Goal: Task Accomplishment & Management: Manage account settings

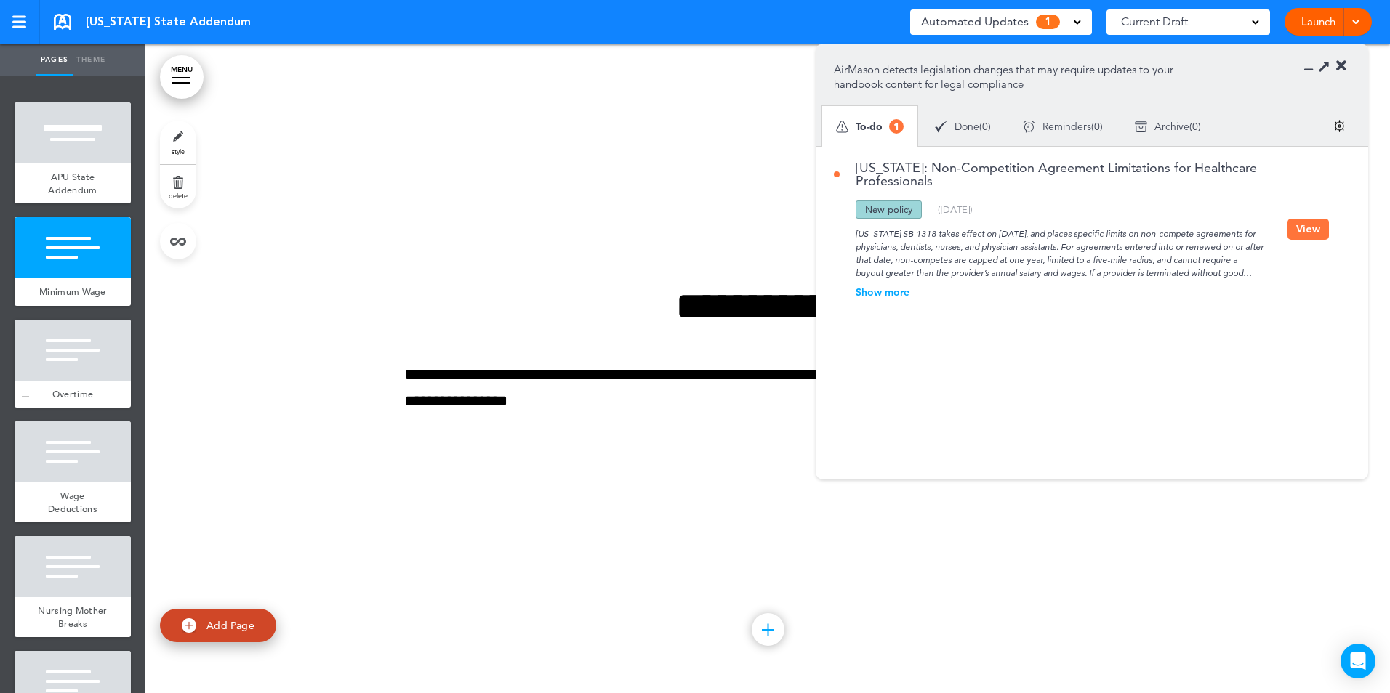
click at [84, 375] on div at bounding box center [73, 350] width 116 height 61
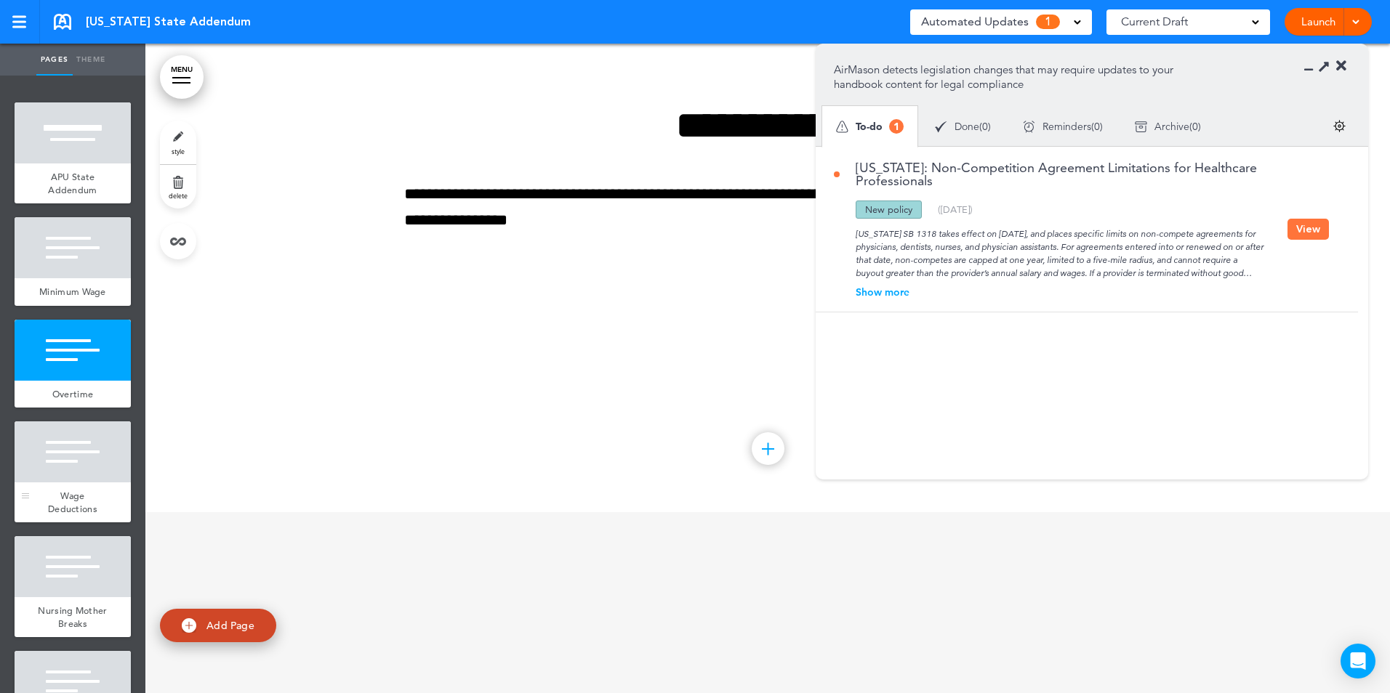
scroll to position [1300, 0]
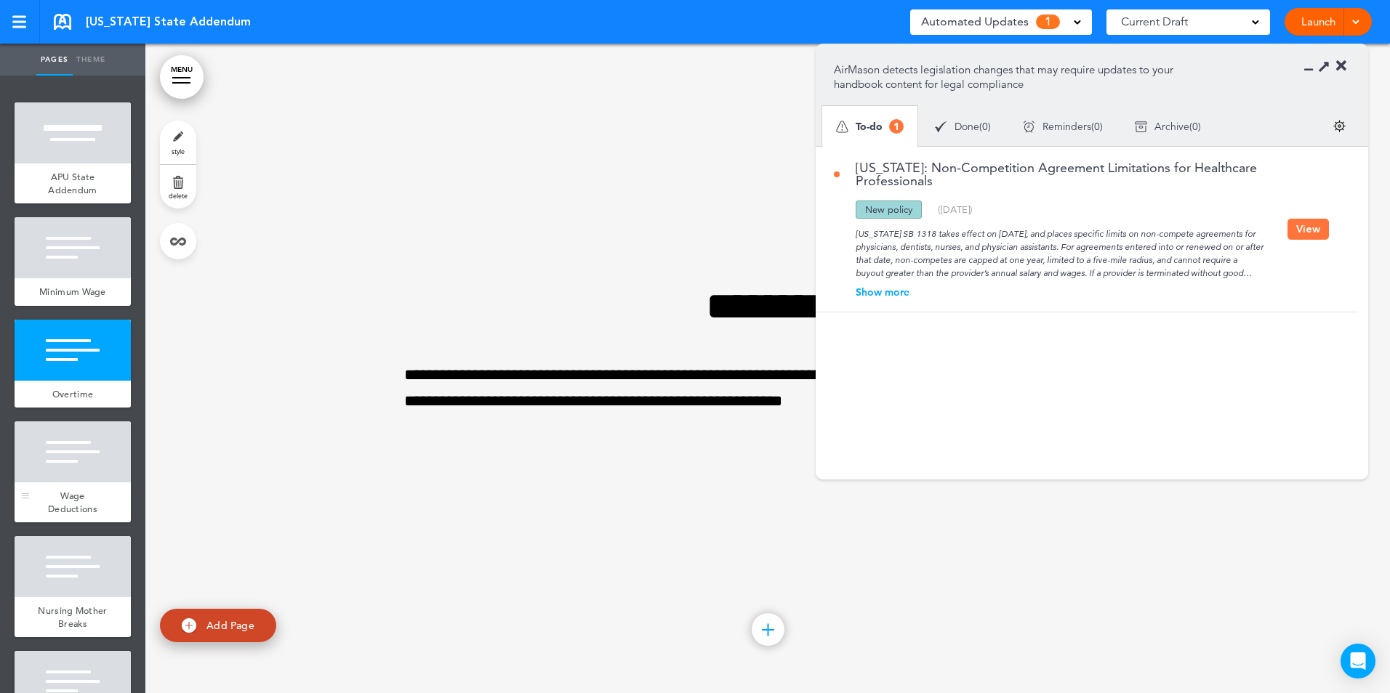
click at [68, 504] on span "Wage Deductions" at bounding box center [72, 502] width 49 height 25
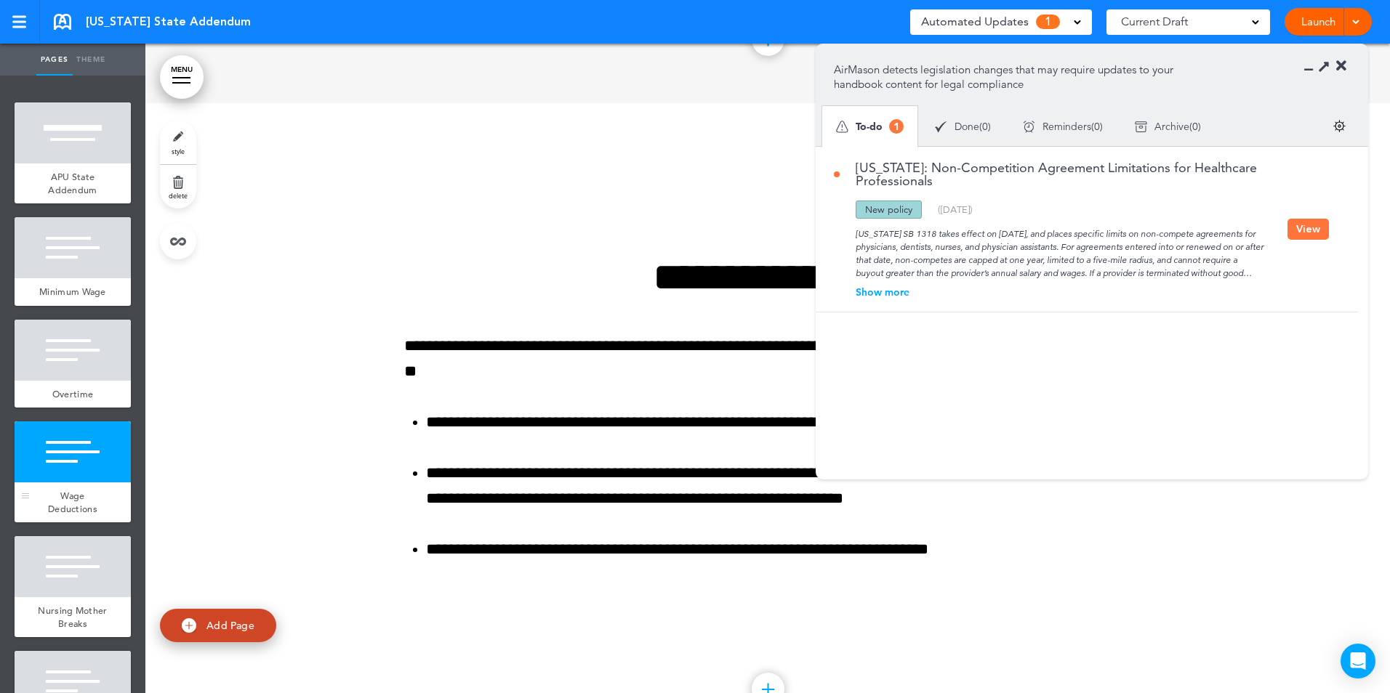
scroll to position [1949, 0]
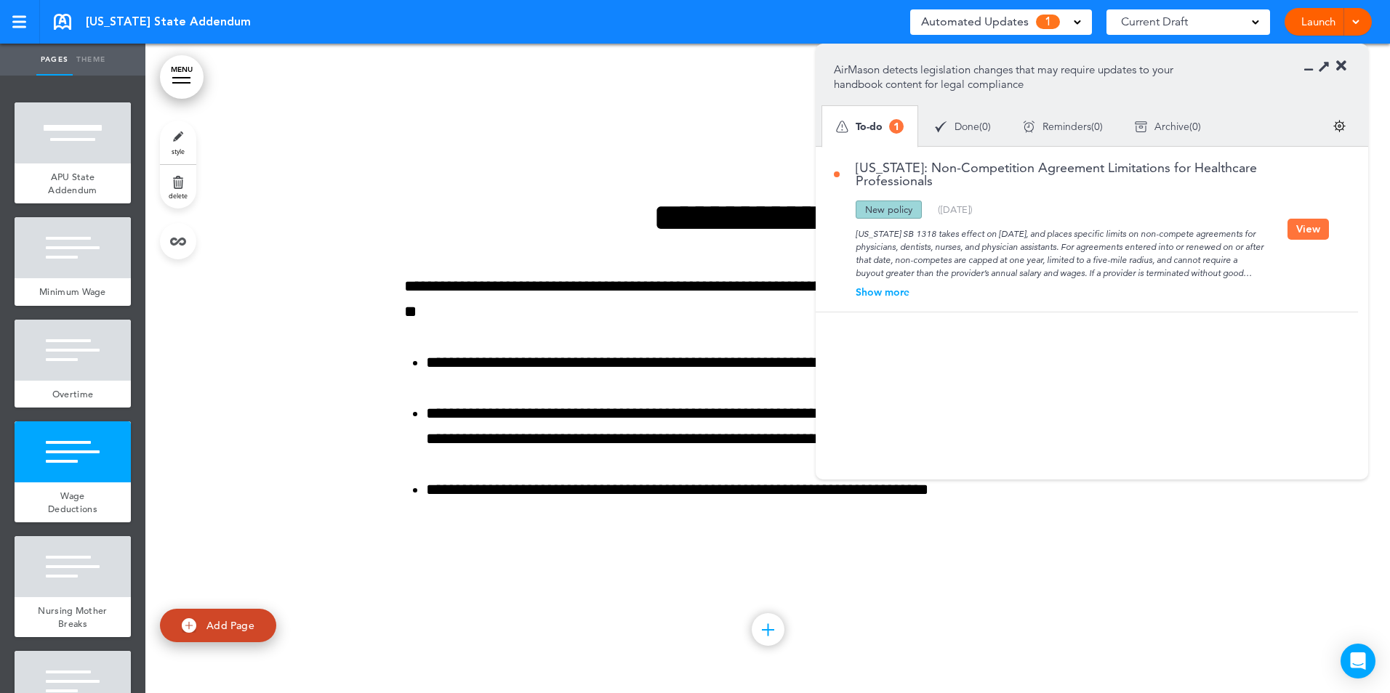
click at [885, 284] on div "[US_STATE]: Non-Competition Agreement Limitations for Healthcare Professionals …" at bounding box center [1061, 229] width 454 height 136
click at [888, 294] on div "Show more" at bounding box center [1061, 292] width 454 height 10
click at [886, 321] on div "Show less" at bounding box center [1061, 318] width 454 height 10
click at [1321, 68] on icon at bounding box center [1323, 65] width 15 height 15
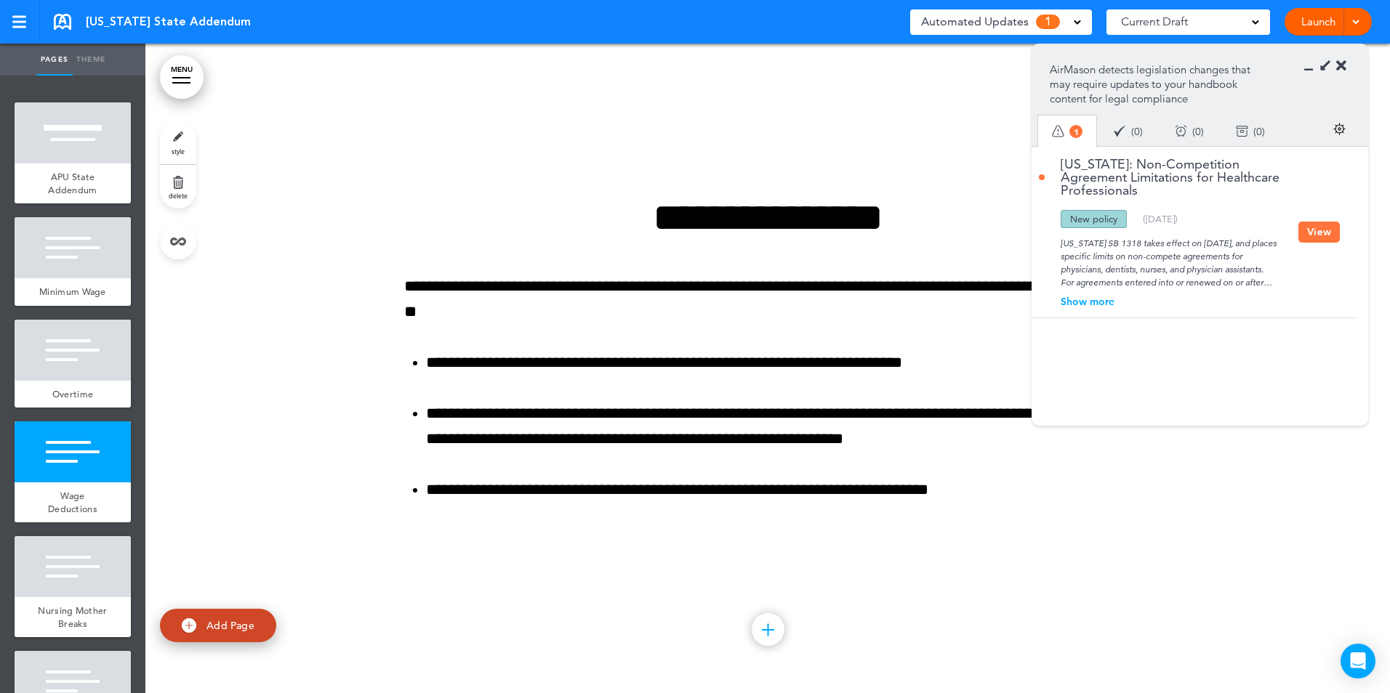
click at [1322, 68] on icon at bounding box center [1323, 65] width 15 height 15
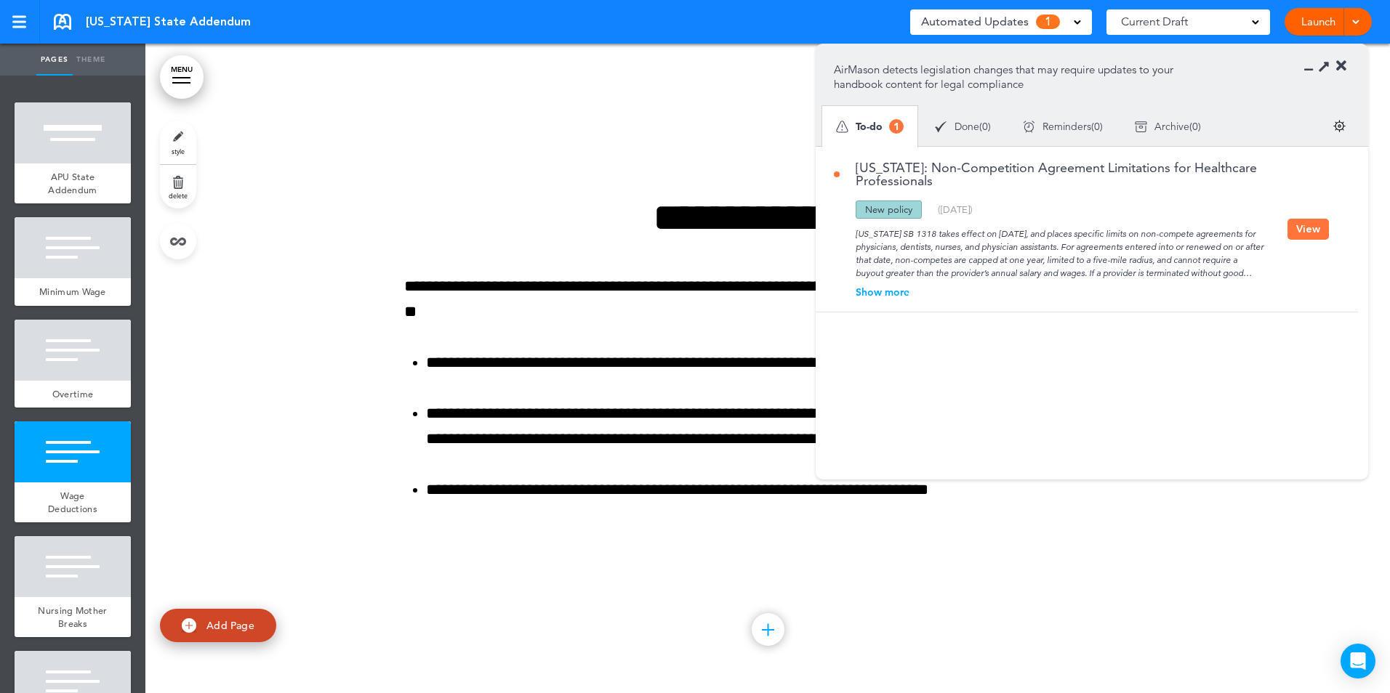
click at [1000, 121] on div "Done ( 0 )" at bounding box center [963, 127] width 88 height 39
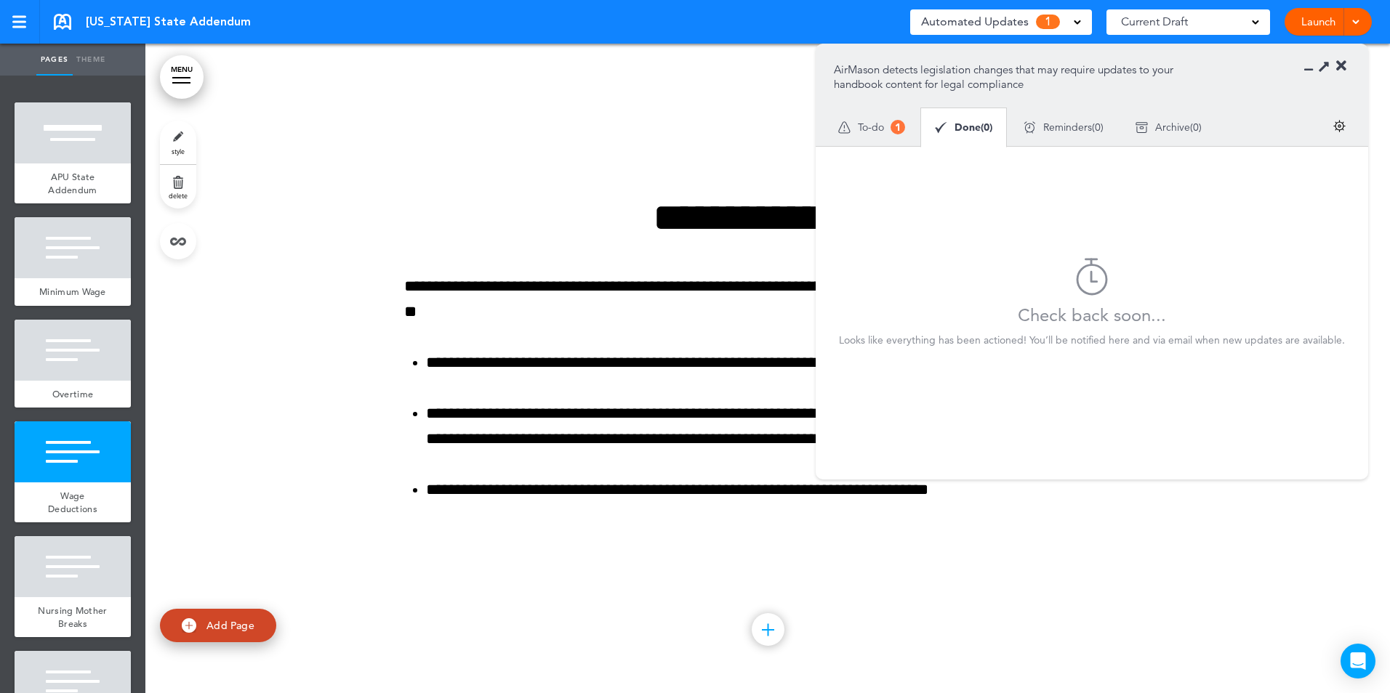
click at [864, 129] on span "To-do" at bounding box center [871, 127] width 26 height 10
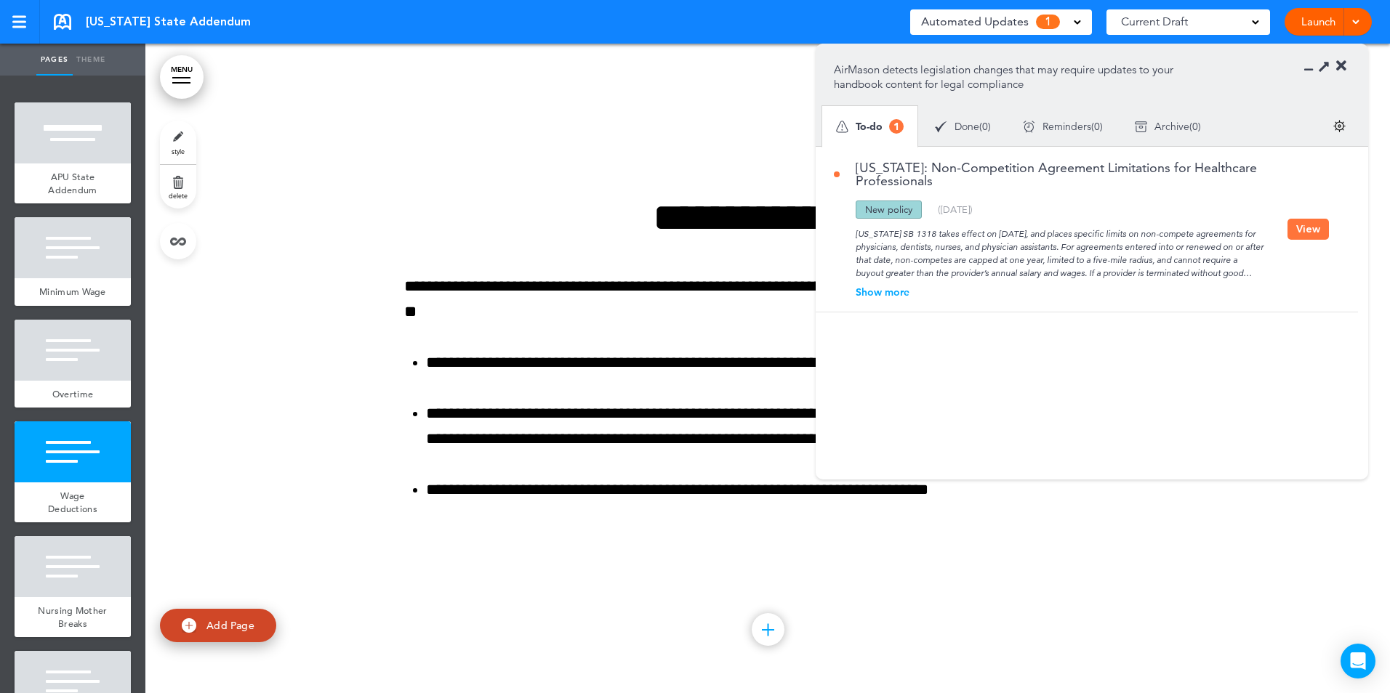
click at [1300, 234] on button "View" at bounding box center [1307, 229] width 41 height 21
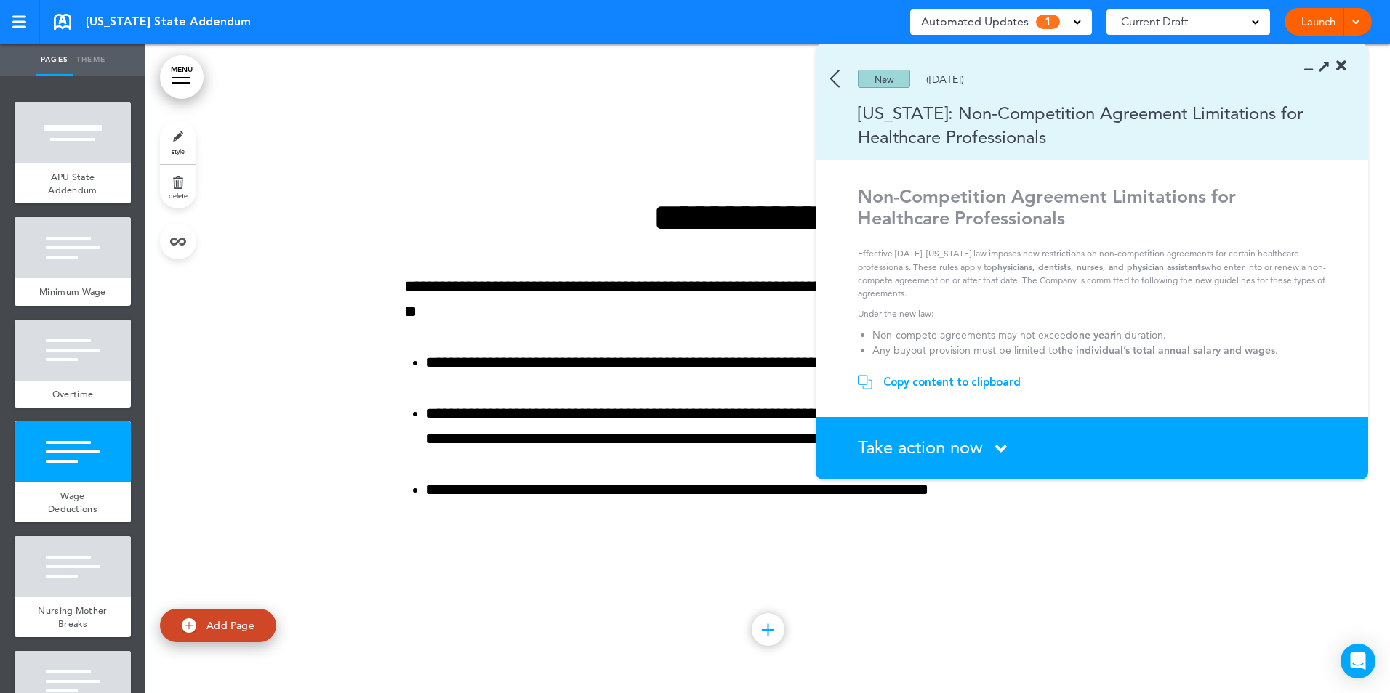
click at [998, 448] on icon at bounding box center [1001, 449] width 12 height 18
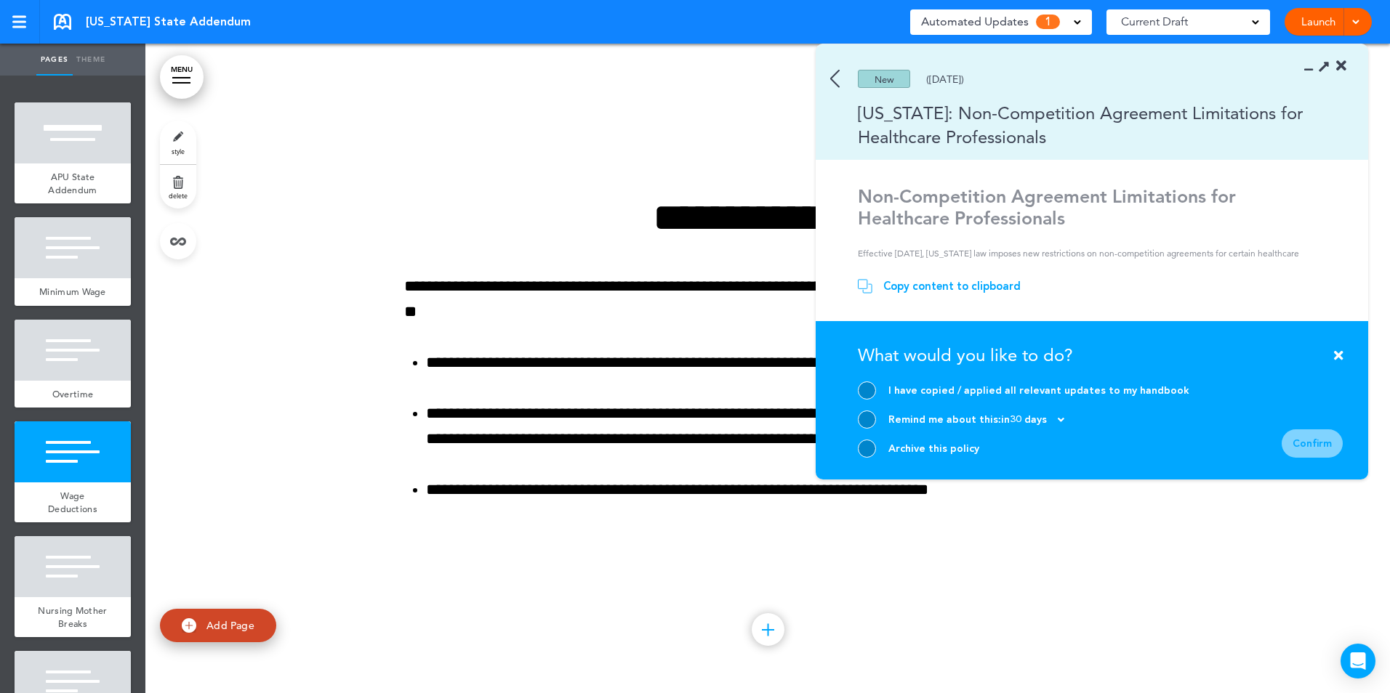
click at [874, 446] on div at bounding box center [867, 449] width 18 height 18
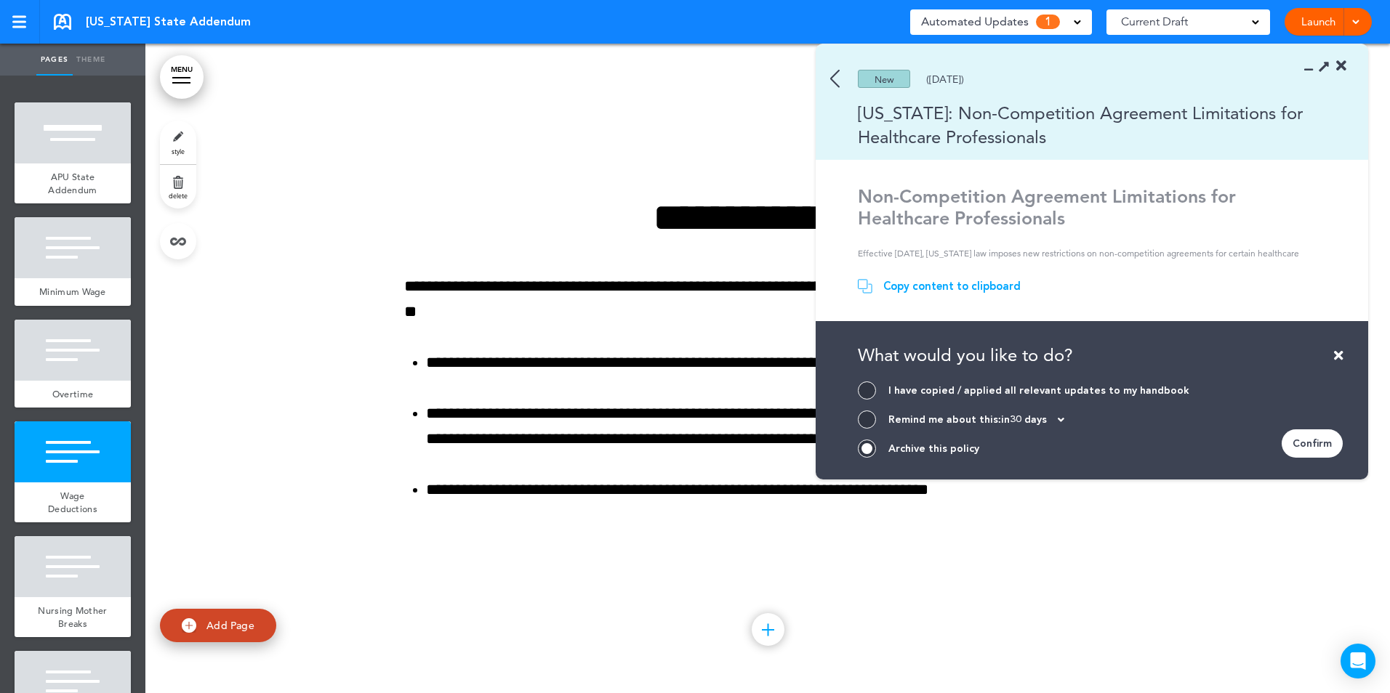
click at [1324, 449] on div "Confirm" at bounding box center [1311, 444] width 61 height 28
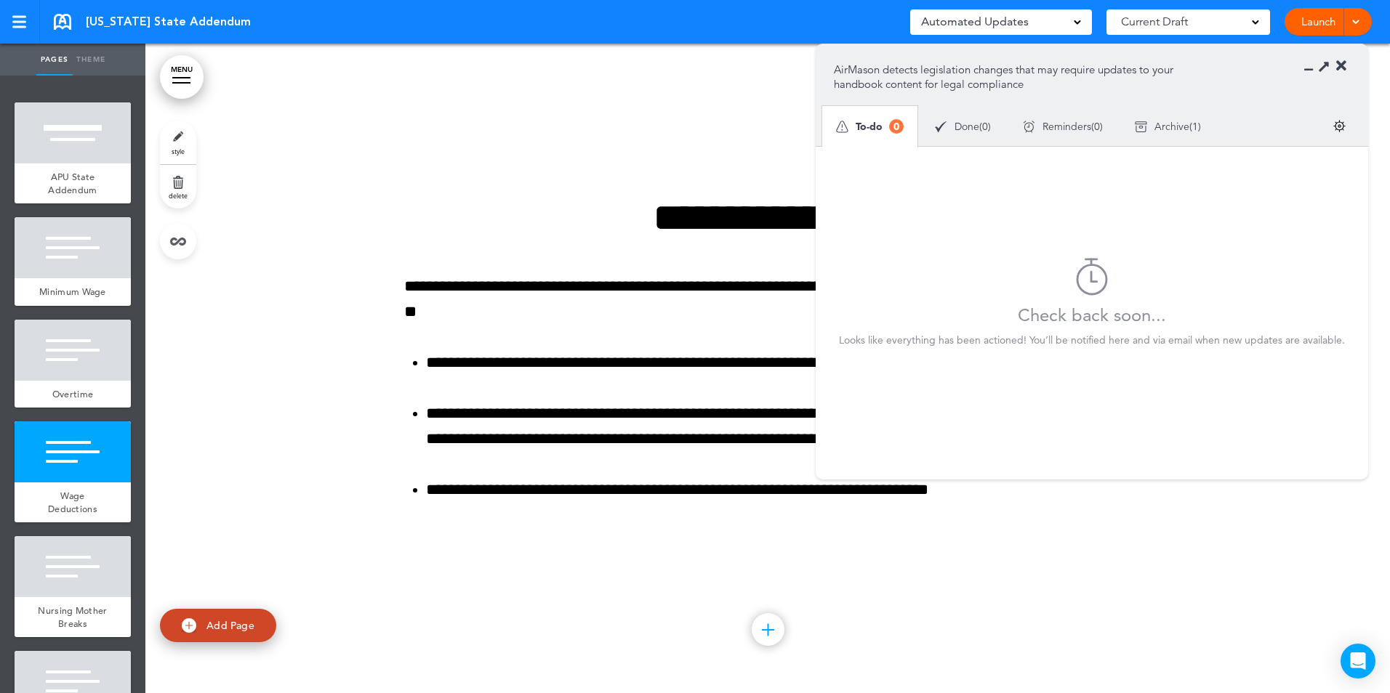
drag, startPoint x: 1342, startPoint y: 67, endPoint x: 1277, endPoint y: 65, distance: 65.4
click at [1345, 67] on icon at bounding box center [1341, 66] width 10 height 15
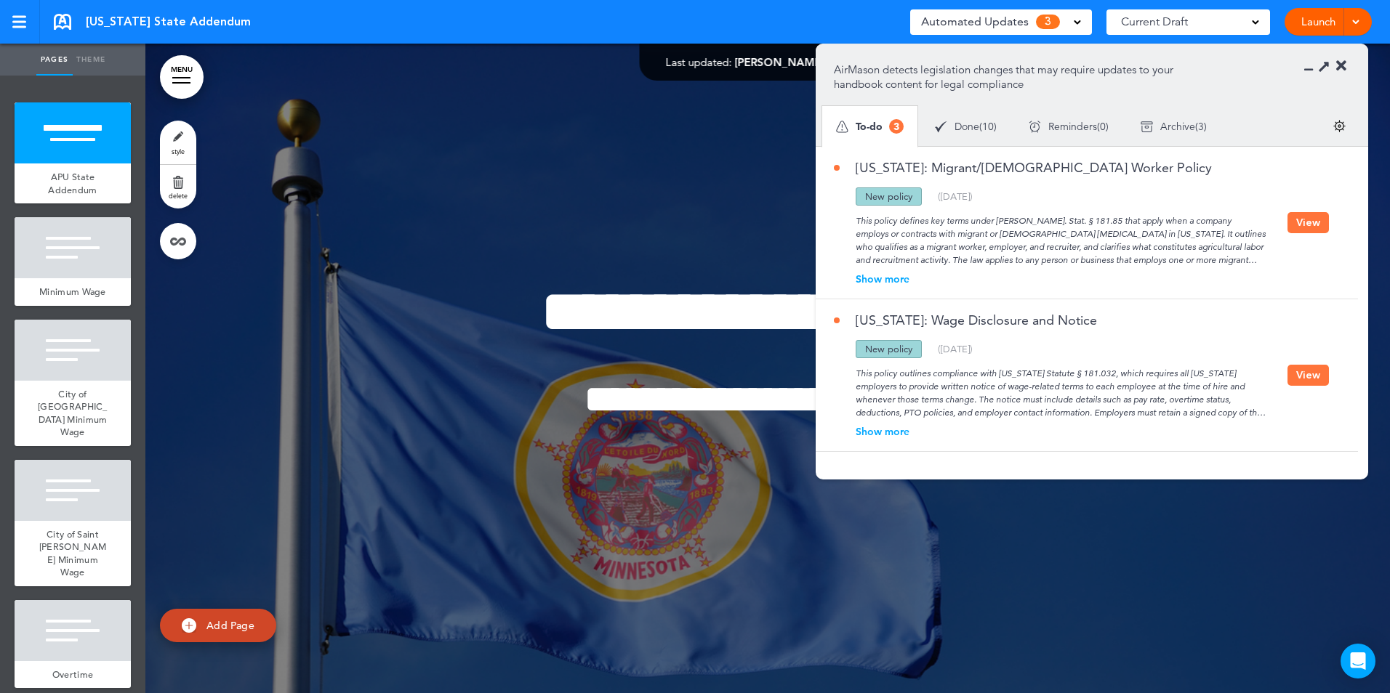
scroll to position [73, 0]
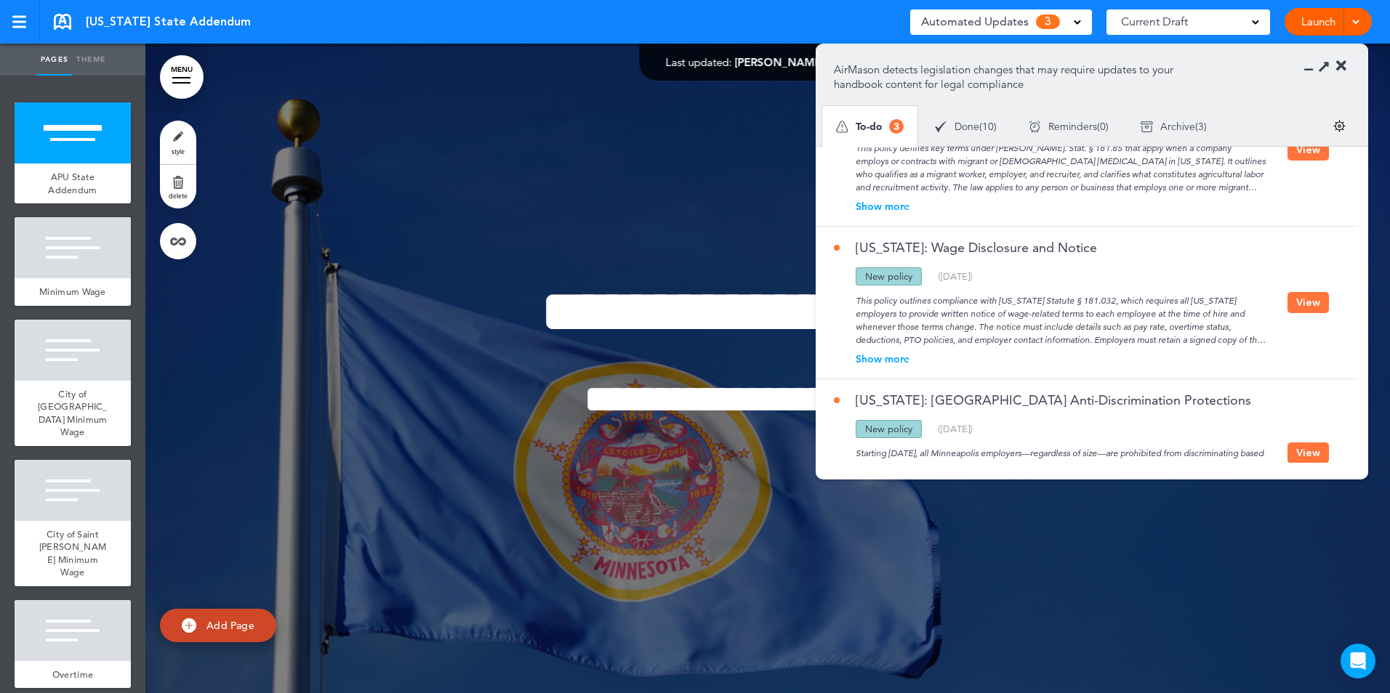
click at [882, 356] on div "Show more" at bounding box center [1061, 359] width 454 height 10
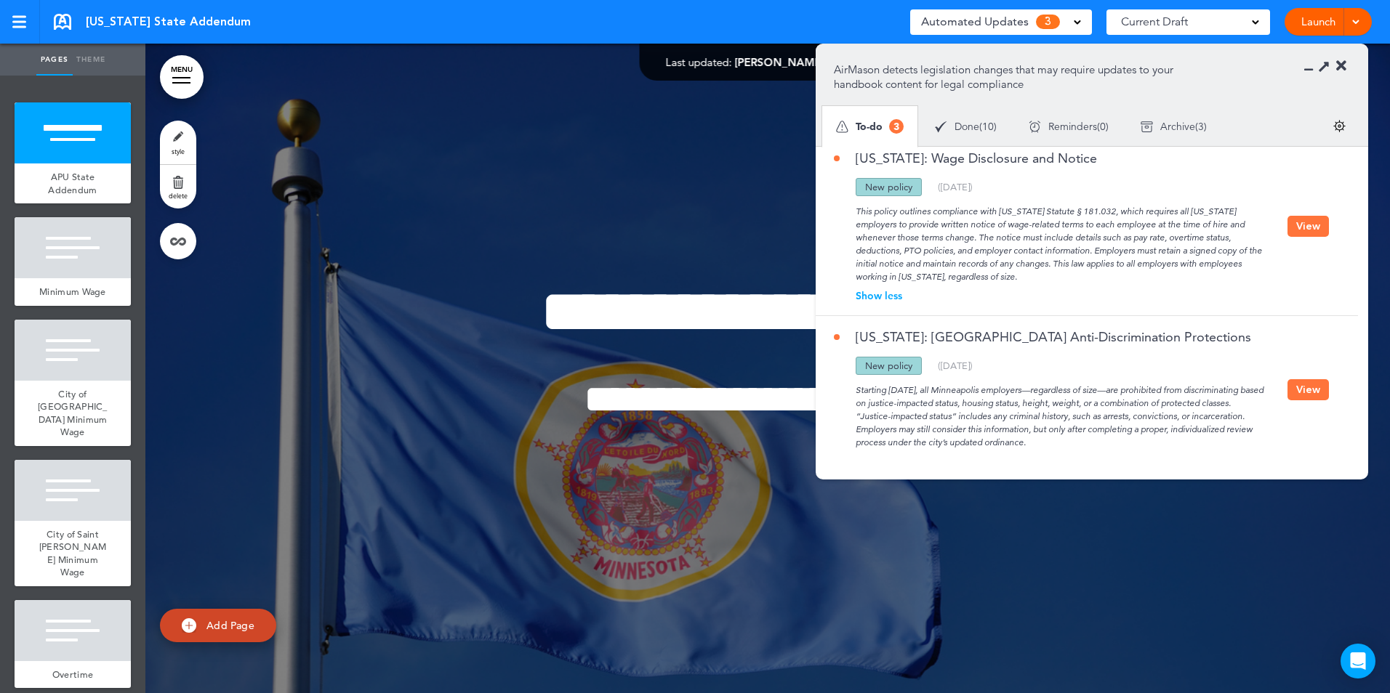
scroll to position [171, 0]
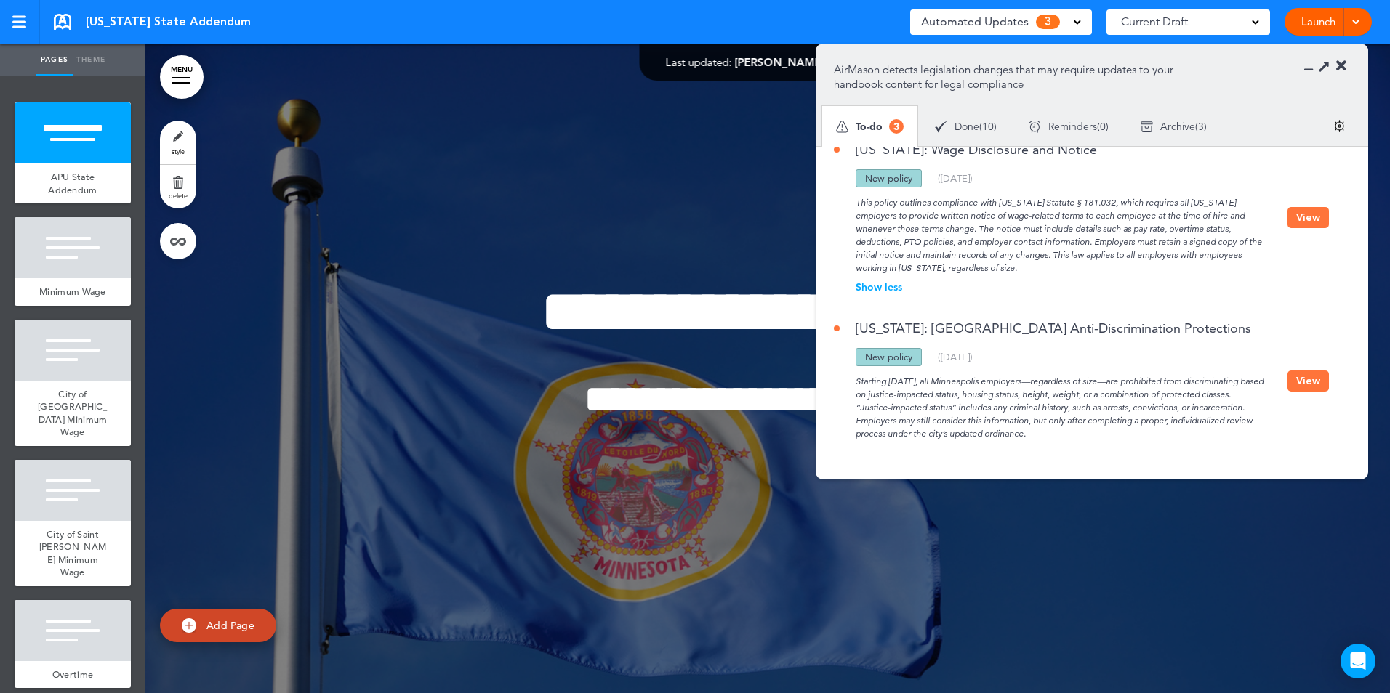
click at [856, 381] on div "Starting [DATE], all Minneapolis employers—regardless of size—are prohibited fr…" at bounding box center [1061, 403] width 454 height 74
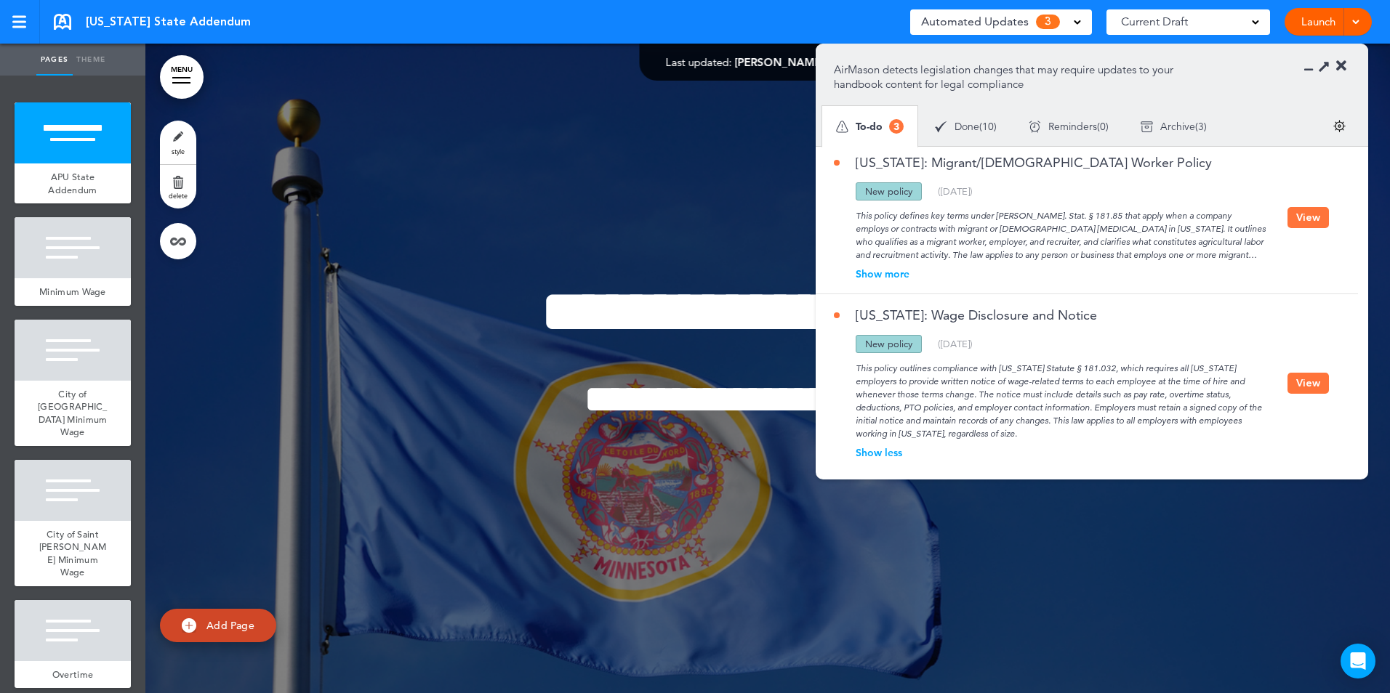
scroll to position [0, 0]
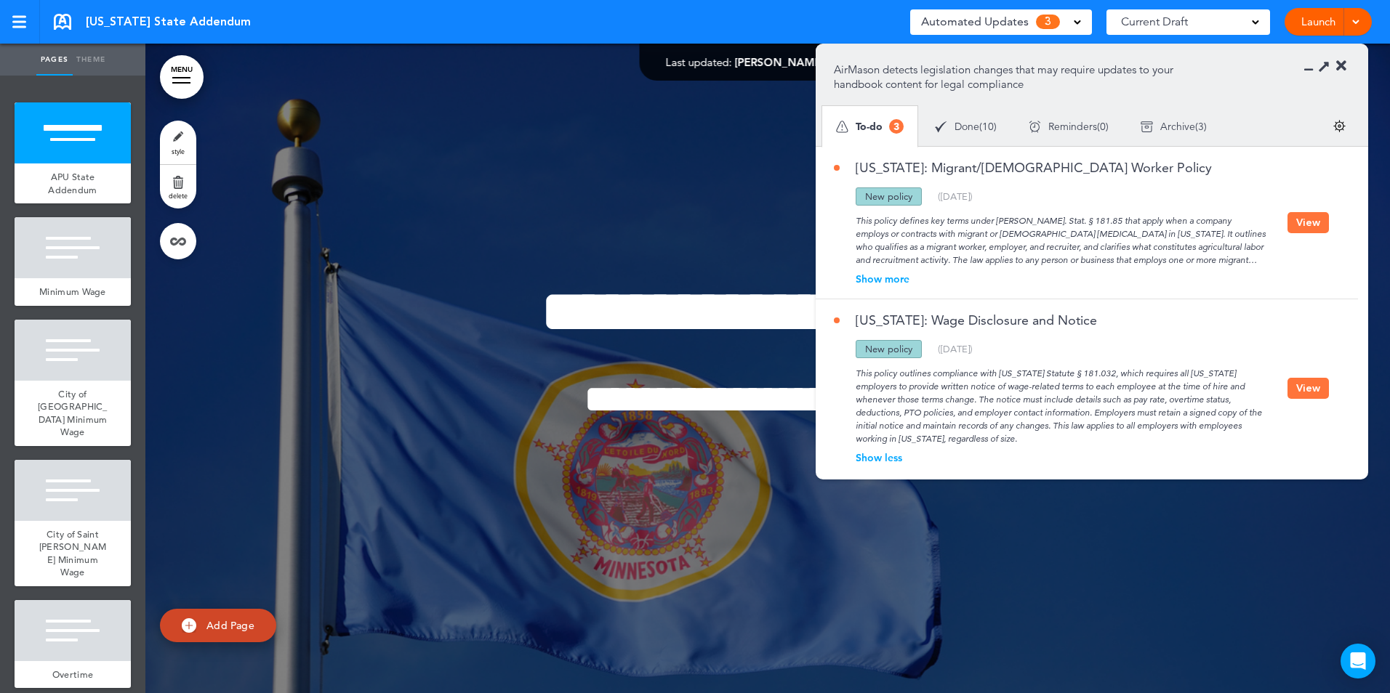
click at [1304, 221] on button "View" at bounding box center [1307, 222] width 41 height 21
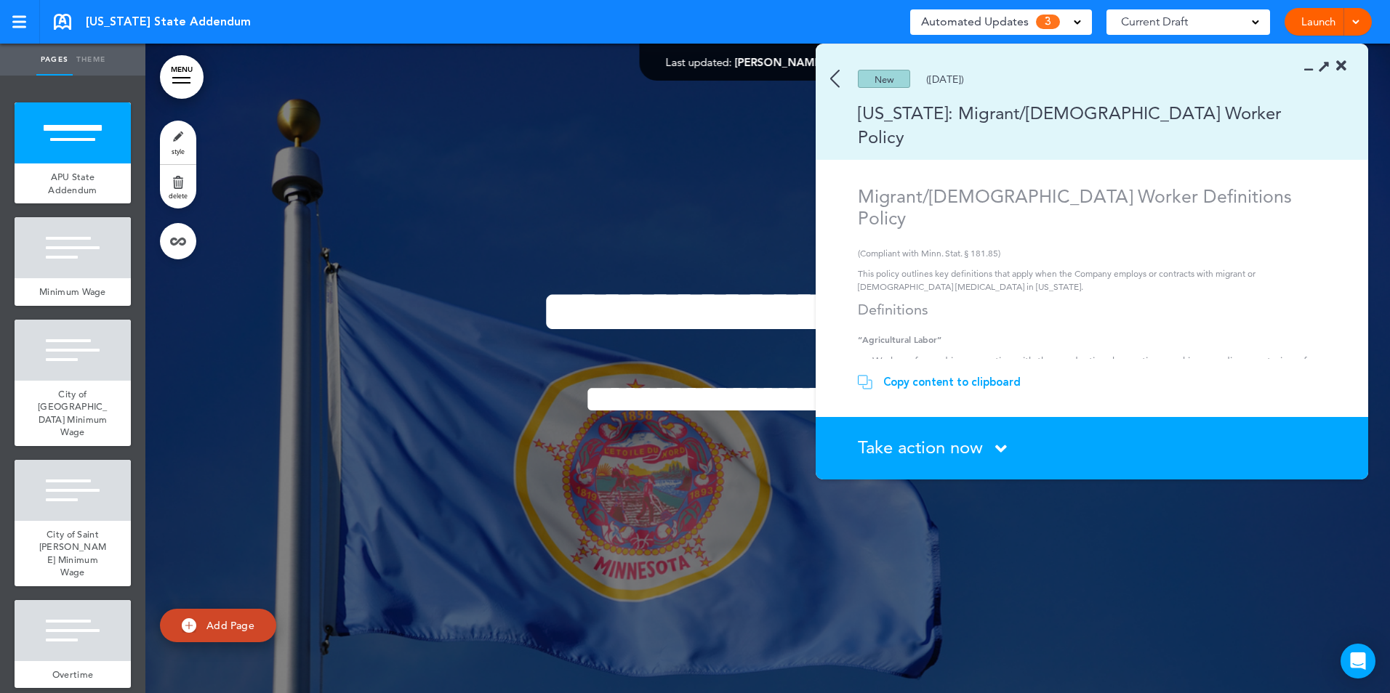
click at [1001, 446] on icon at bounding box center [1001, 449] width 12 height 18
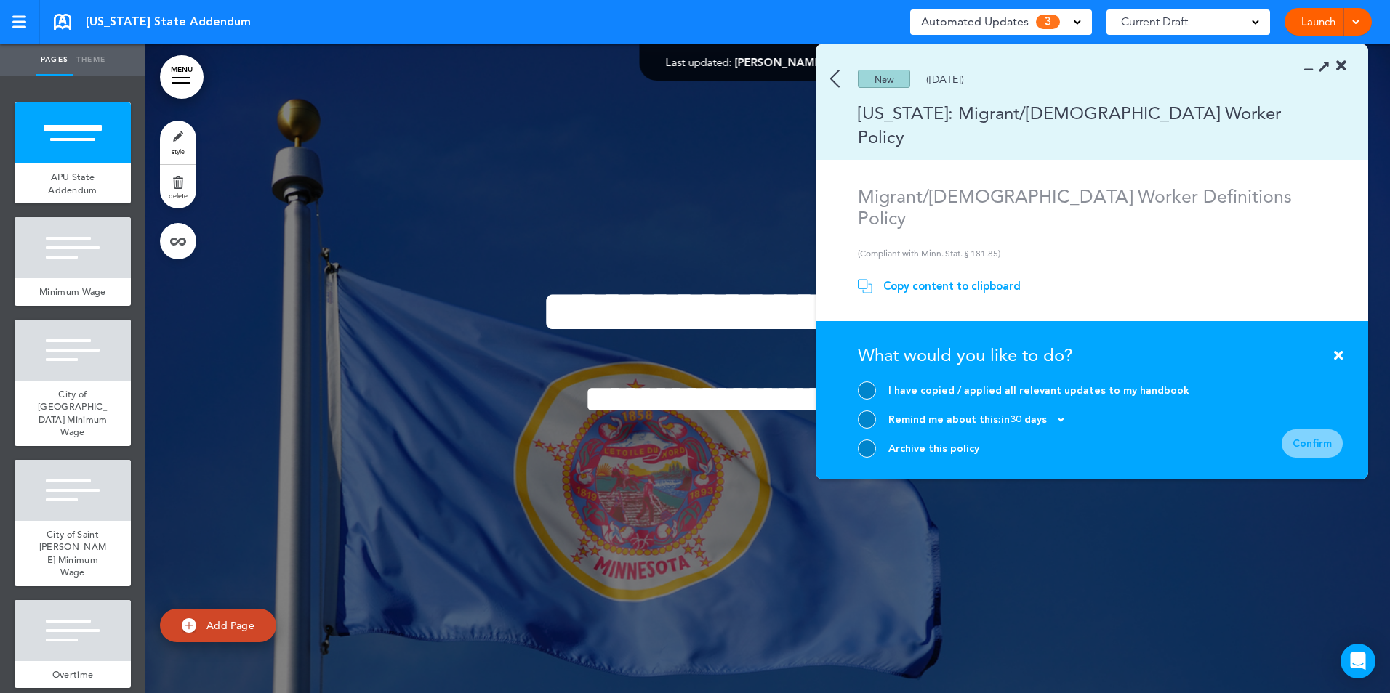
drag, startPoint x: 865, startPoint y: 443, endPoint x: 1043, endPoint y: 445, distance: 178.1
click at [866, 444] on div at bounding box center [867, 449] width 18 height 18
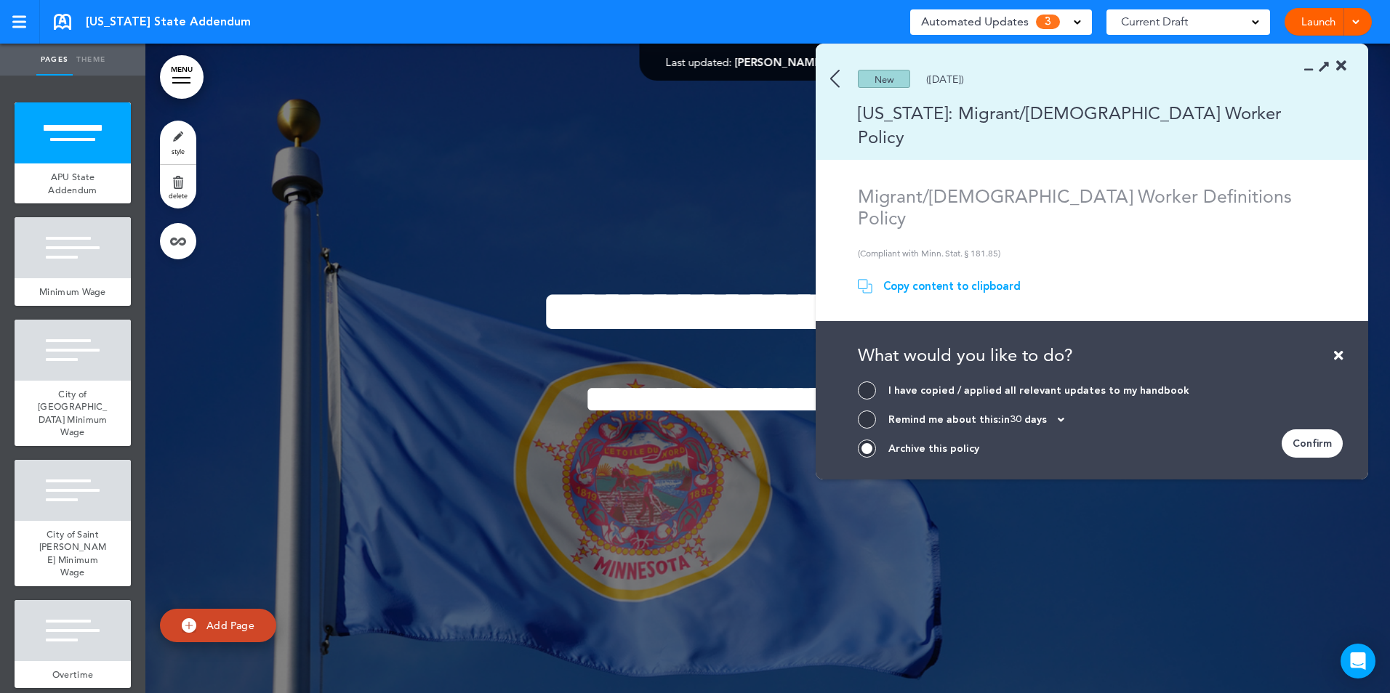
click at [1315, 449] on div "Confirm" at bounding box center [1311, 444] width 61 height 28
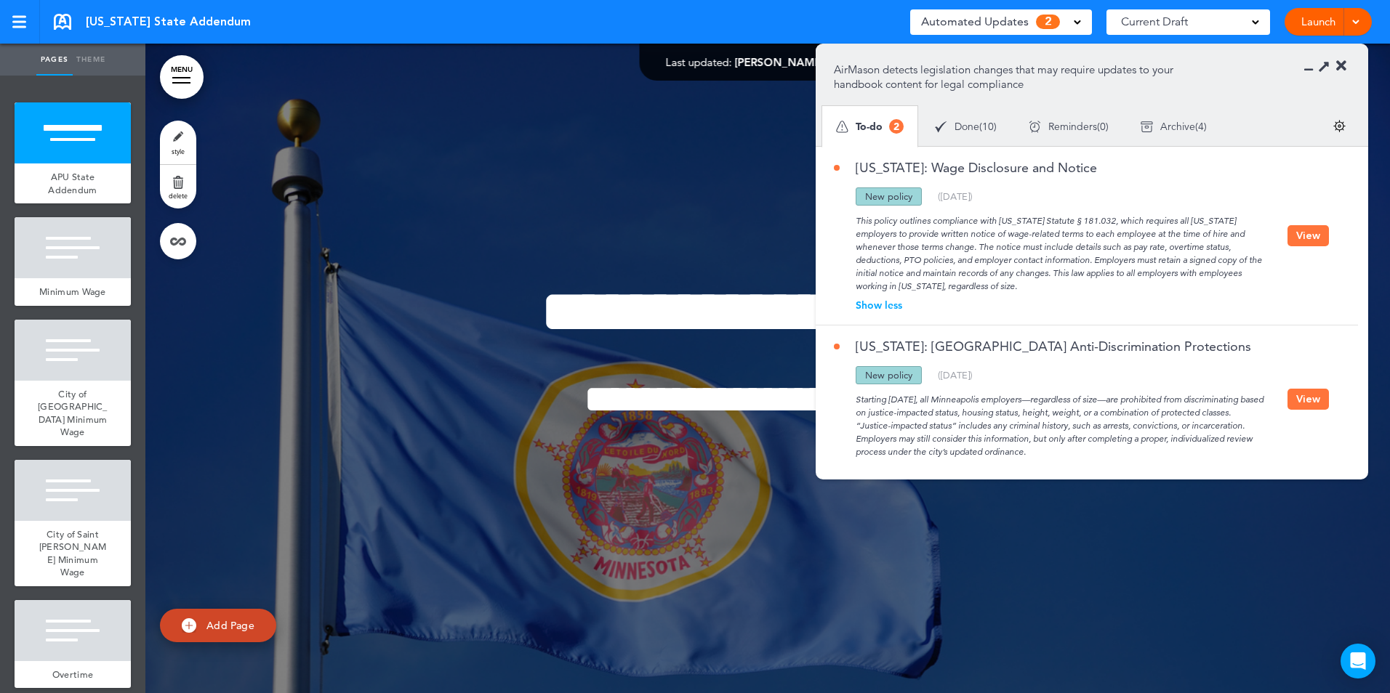
click at [1300, 234] on button "View" at bounding box center [1307, 235] width 41 height 21
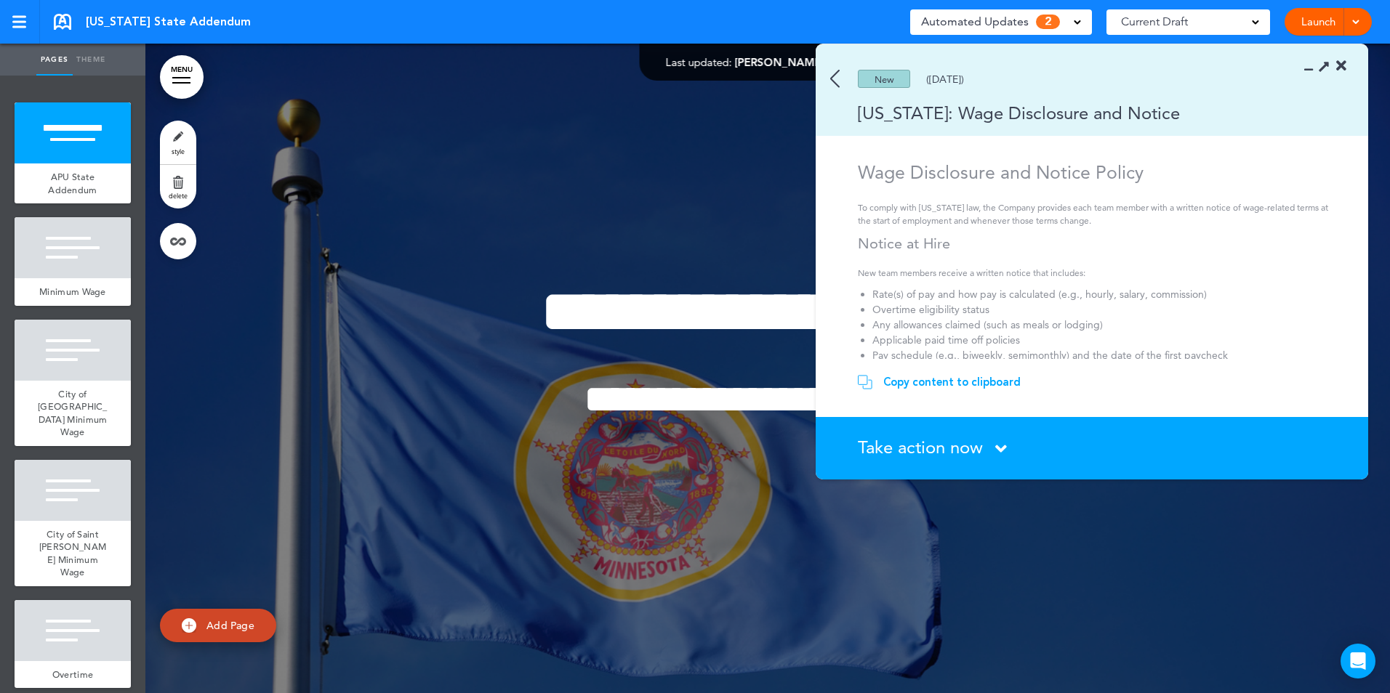
click at [910, 448] on span "Take action now" at bounding box center [920, 447] width 125 height 21
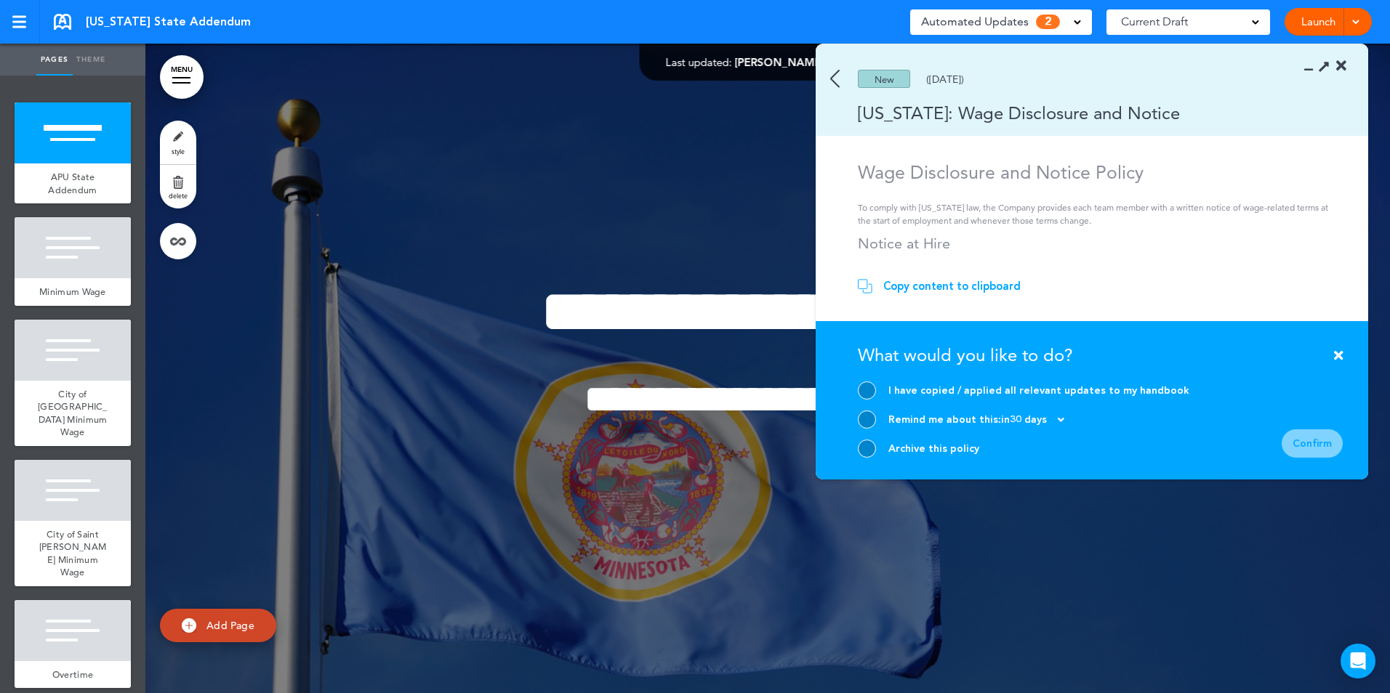
click at [907, 457] on div "Archive this policy" at bounding box center [1023, 449] width 331 height 18
click at [911, 451] on div "Archive this policy" at bounding box center [933, 449] width 91 height 14
click at [868, 441] on div at bounding box center [867, 449] width 18 height 18
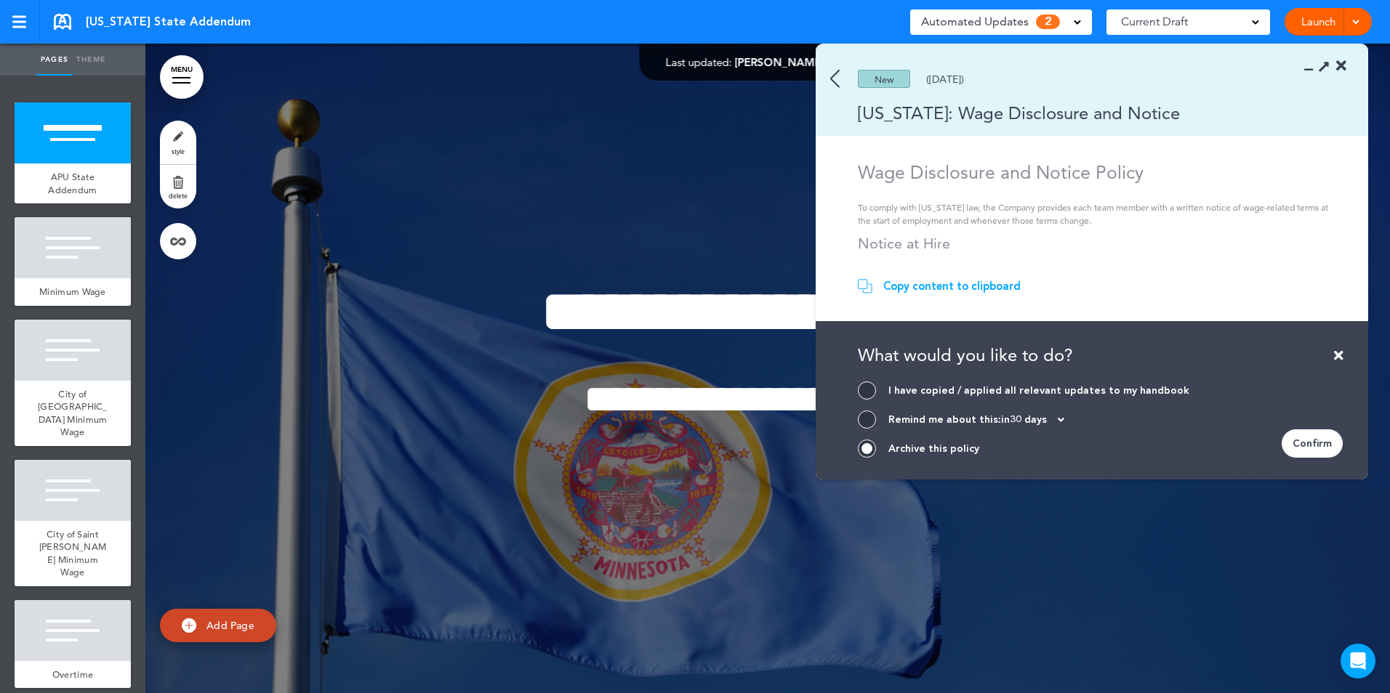
click at [1296, 455] on div "Confirm" at bounding box center [1311, 444] width 61 height 28
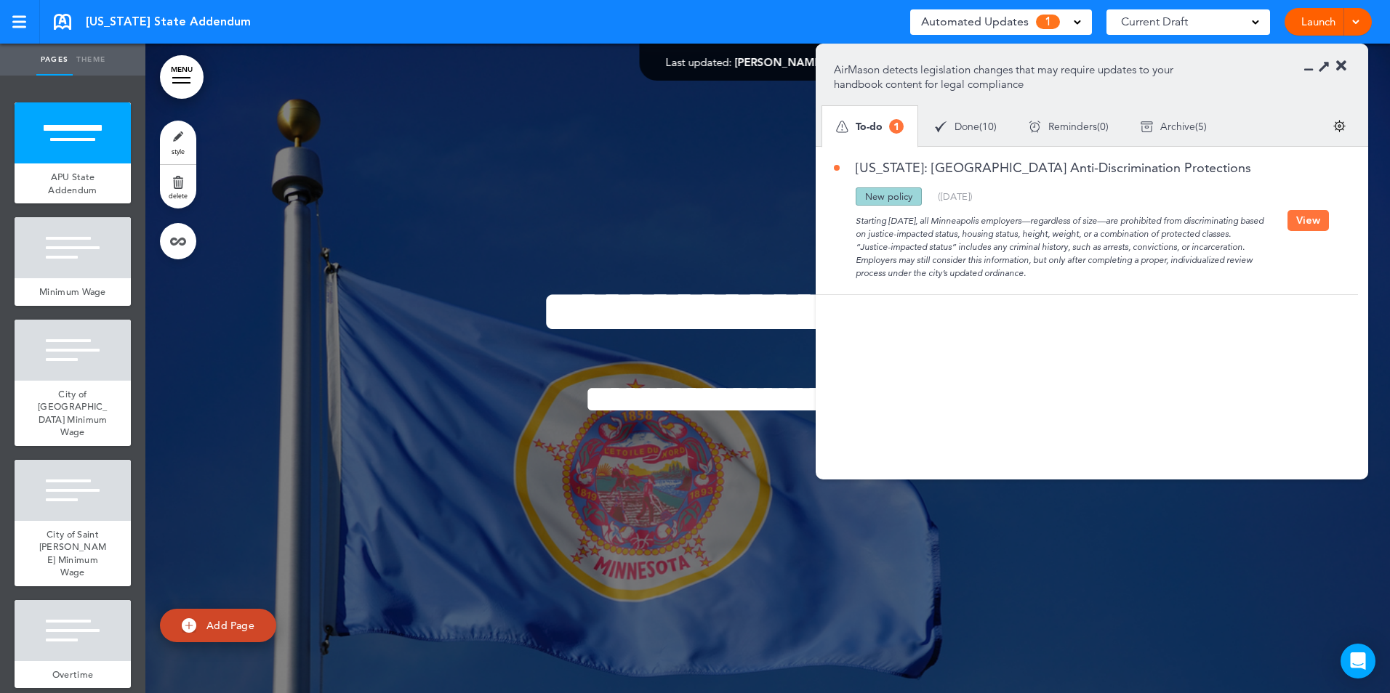
click at [1313, 218] on button "View" at bounding box center [1307, 220] width 41 height 21
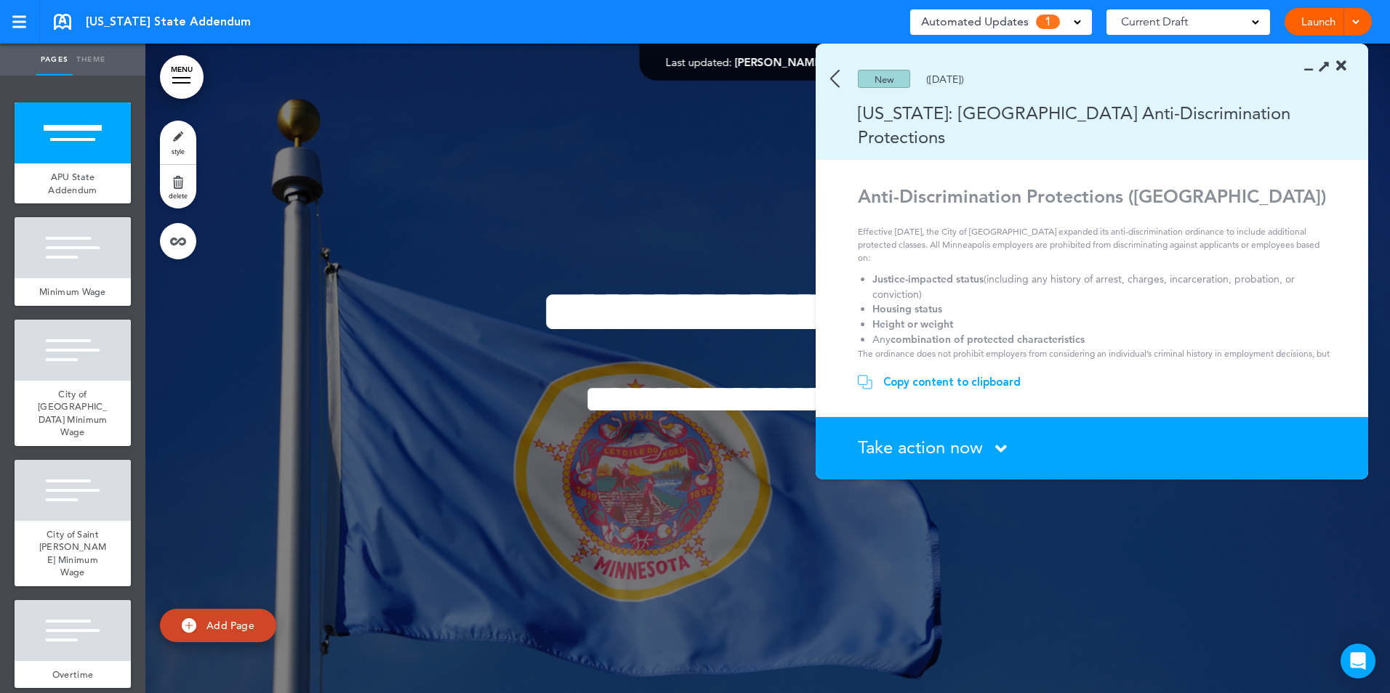
click at [1004, 449] on icon at bounding box center [1001, 449] width 12 height 18
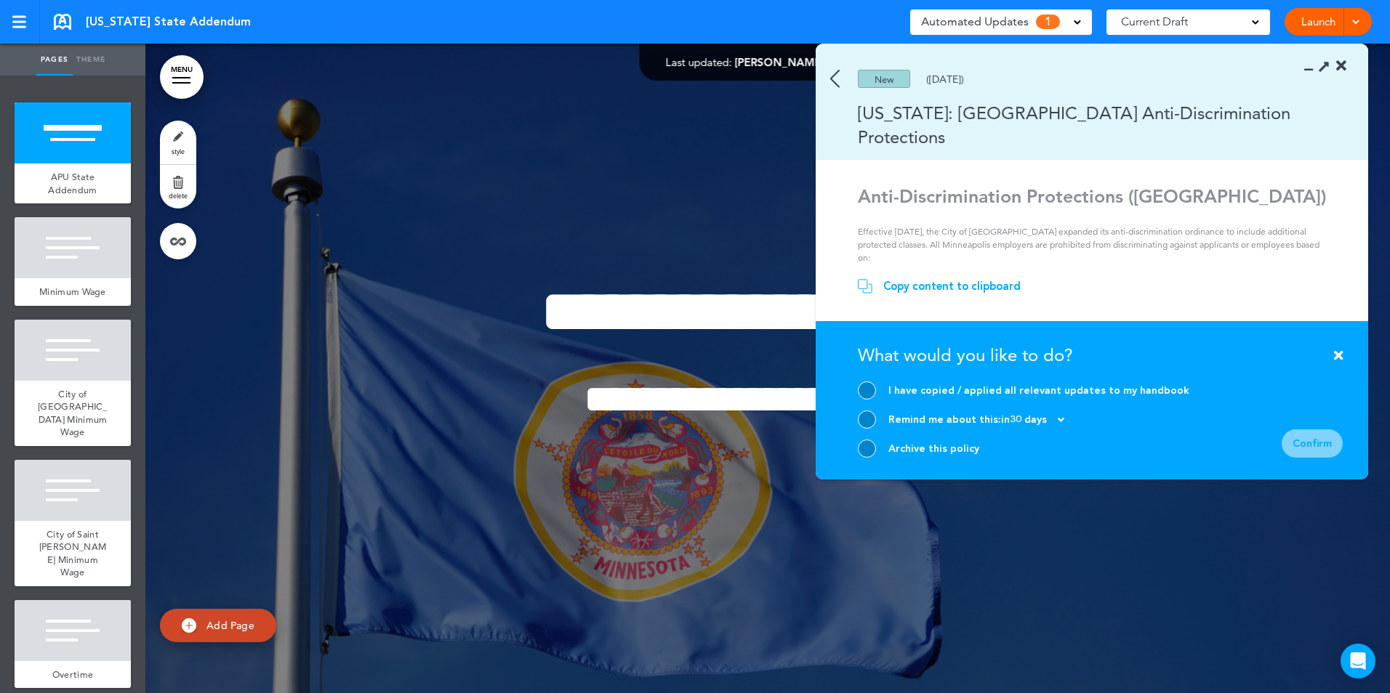
click at [859, 414] on div at bounding box center [867, 420] width 18 height 18
click at [1329, 447] on div "Confirm" at bounding box center [1311, 444] width 61 height 28
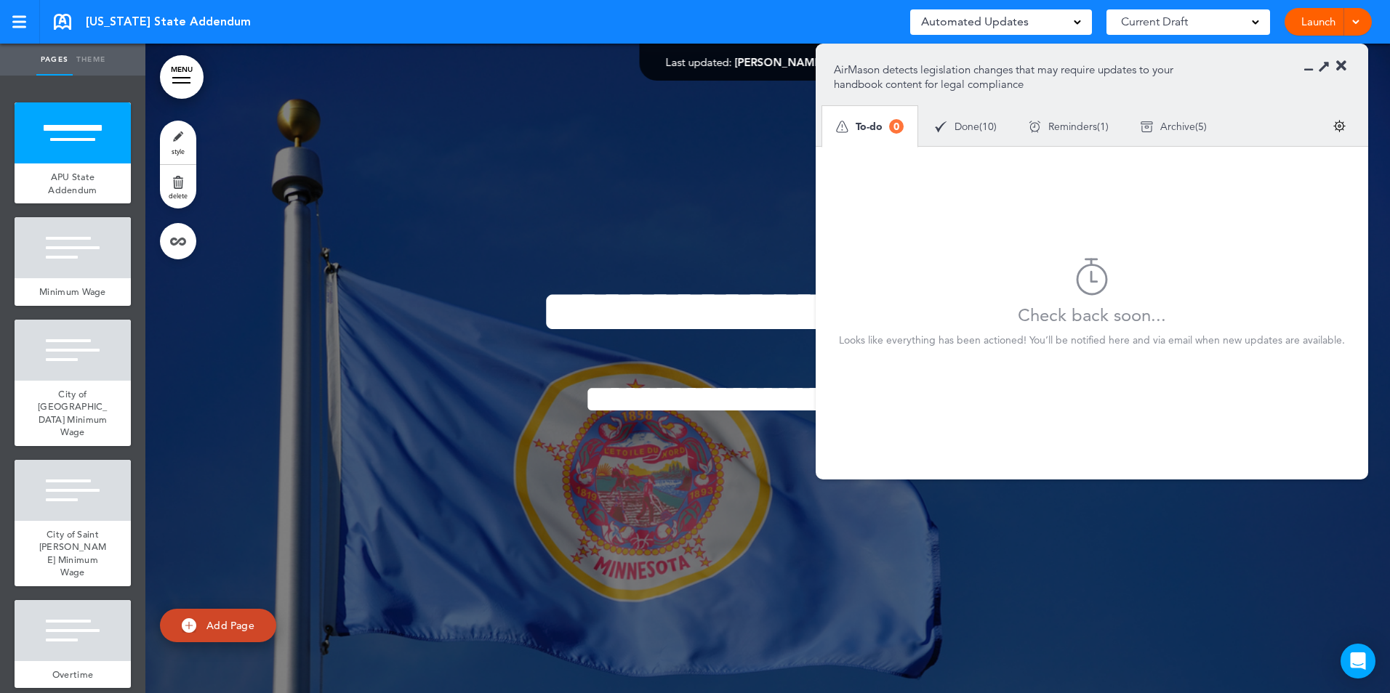
click at [1338, 64] on icon at bounding box center [1341, 66] width 10 height 15
